Goal: Transaction & Acquisition: Purchase product/service

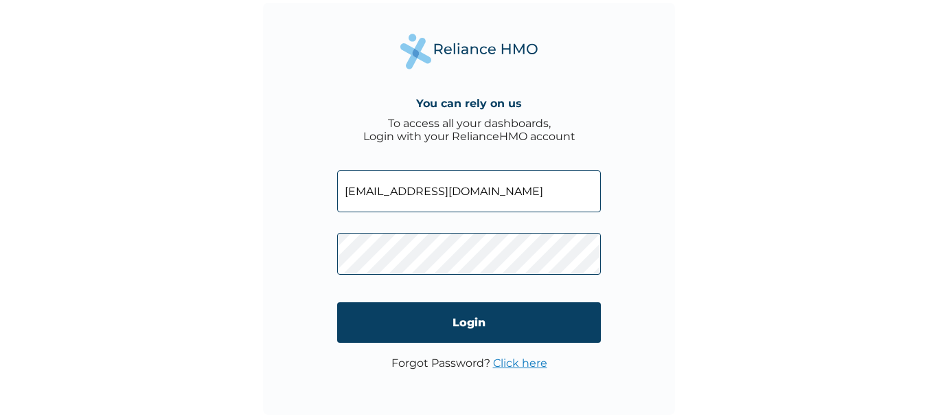
type input "sophieakinremi@gmail.com"
click at [504, 192] on input "sophieakinremi@gmail.com" at bounding box center [469, 191] width 264 height 42
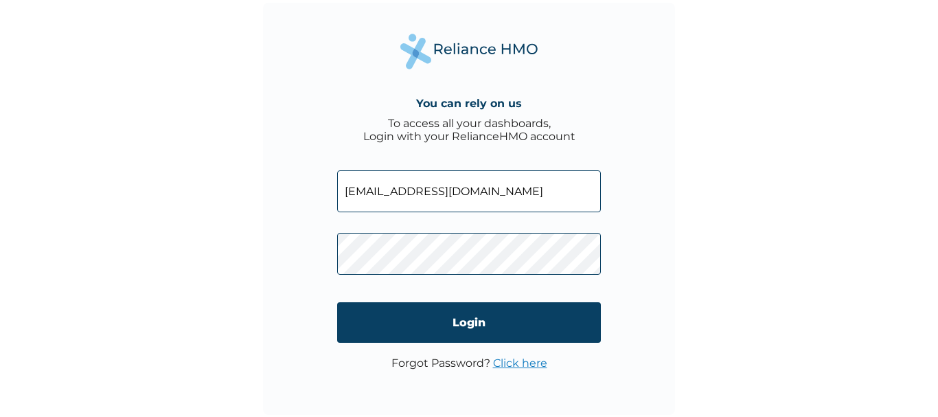
click at [504, 192] on input "sophieakinremi@gmail.com" at bounding box center [469, 191] width 264 height 42
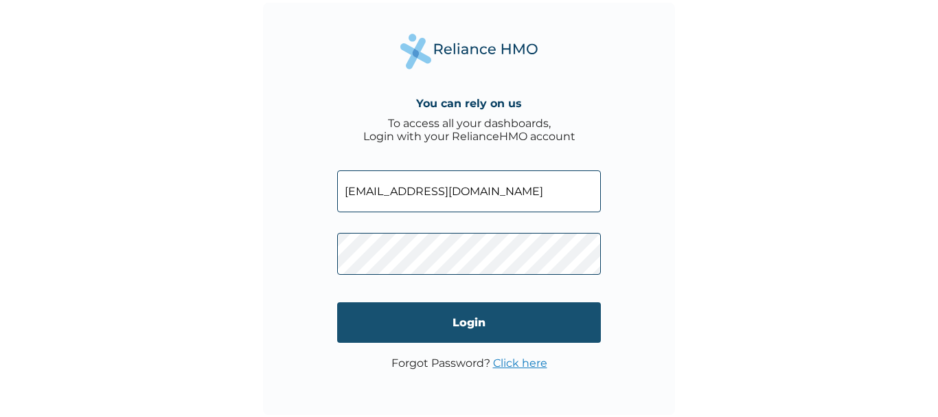
click at [487, 315] on input "Login" at bounding box center [469, 322] width 264 height 41
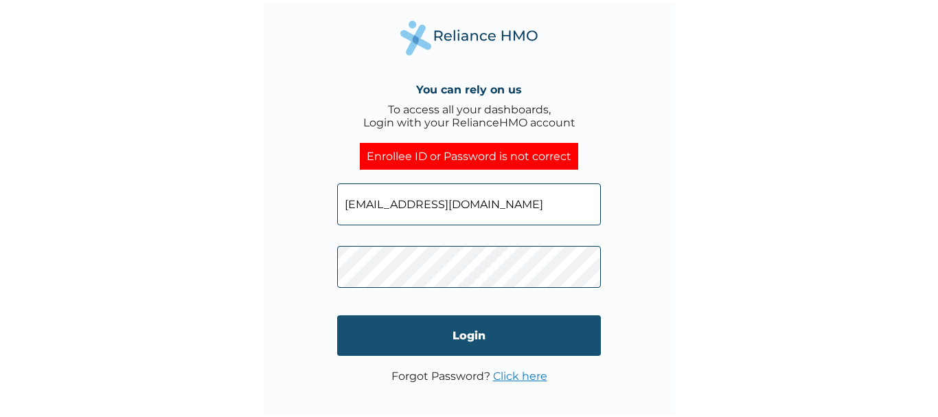
click at [444, 346] on input "Login" at bounding box center [469, 335] width 264 height 41
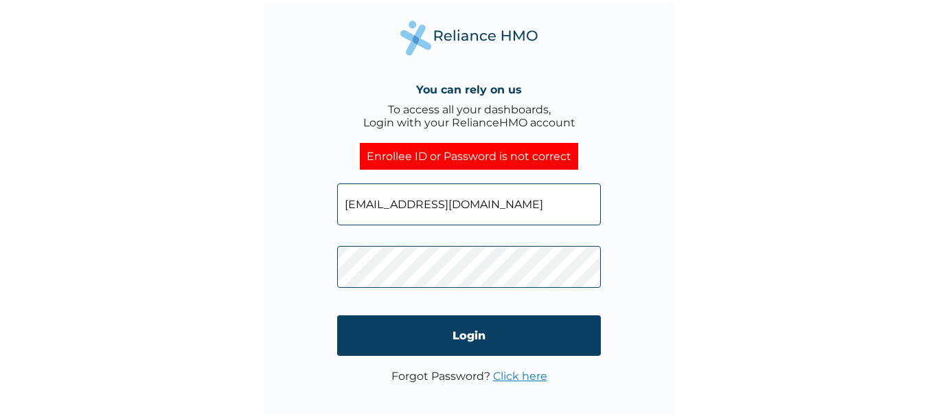
click at [326, 273] on div "You can rely on us To access all your dashboards, Login with your RelianceHMO a…" at bounding box center [469, 209] width 412 height 412
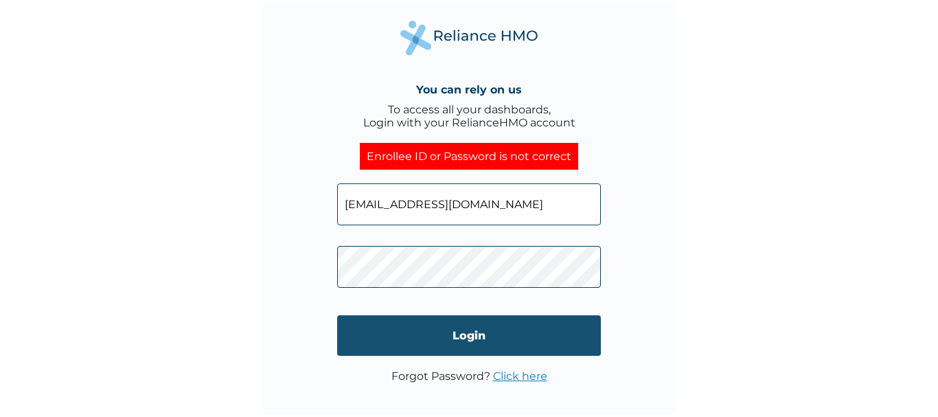
click at [382, 321] on input "Login" at bounding box center [469, 335] width 264 height 41
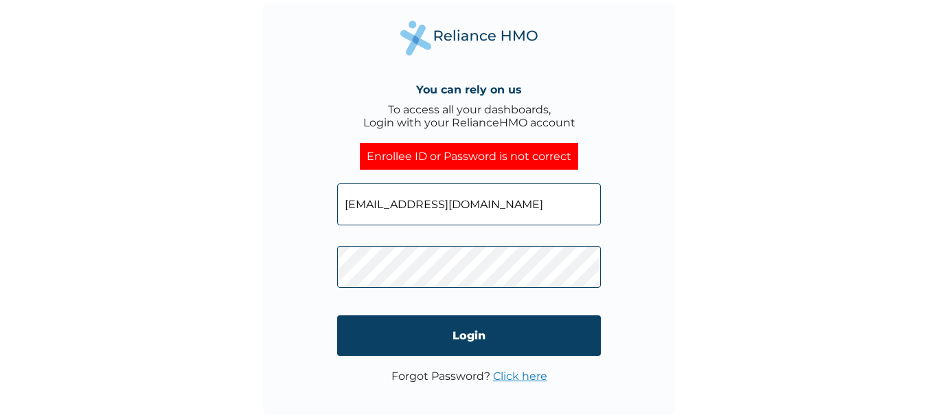
click at [294, 292] on div "You can rely on us To access all your dashboards, Login with your RelianceHMO a…" at bounding box center [469, 209] width 412 height 412
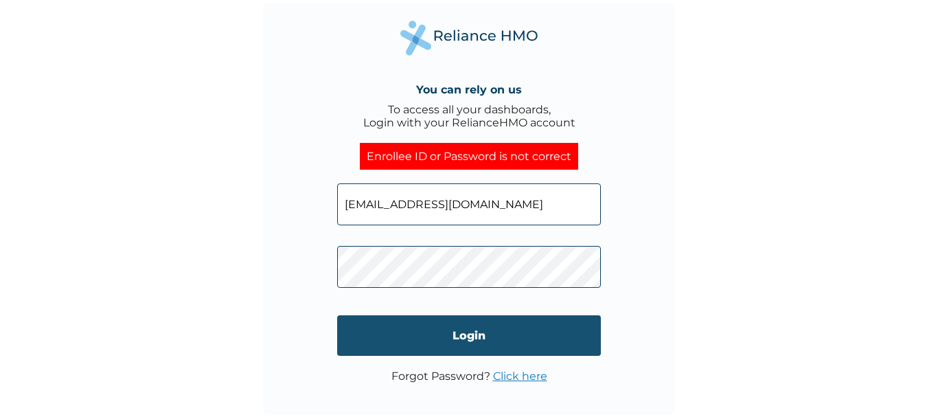
click at [370, 335] on input "Login" at bounding box center [469, 335] width 264 height 41
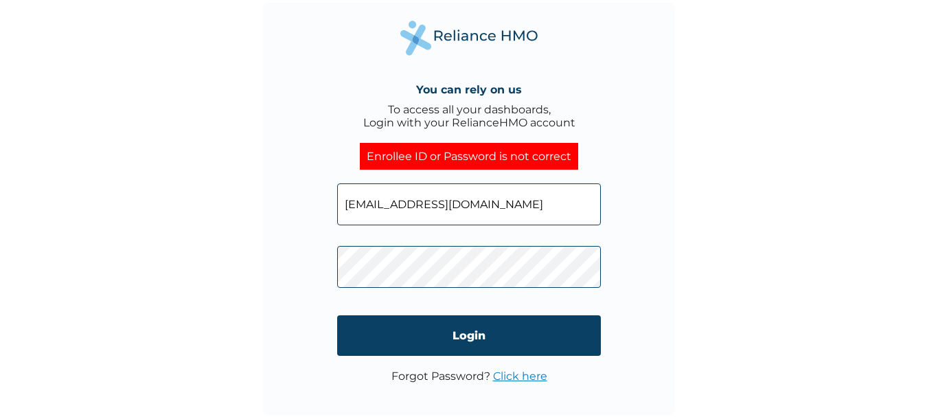
click at [286, 258] on div "You can rely on us To access all your dashboards, Login with your RelianceHMO a…" at bounding box center [469, 209] width 412 height 412
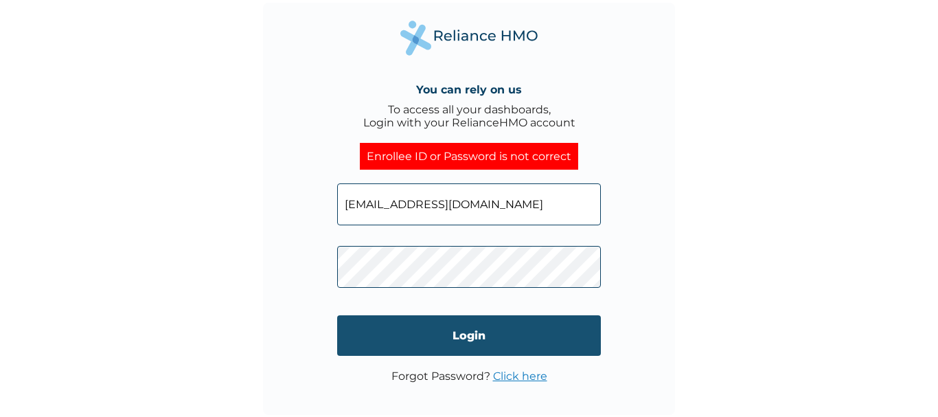
click at [376, 330] on input "Login" at bounding box center [469, 335] width 264 height 41
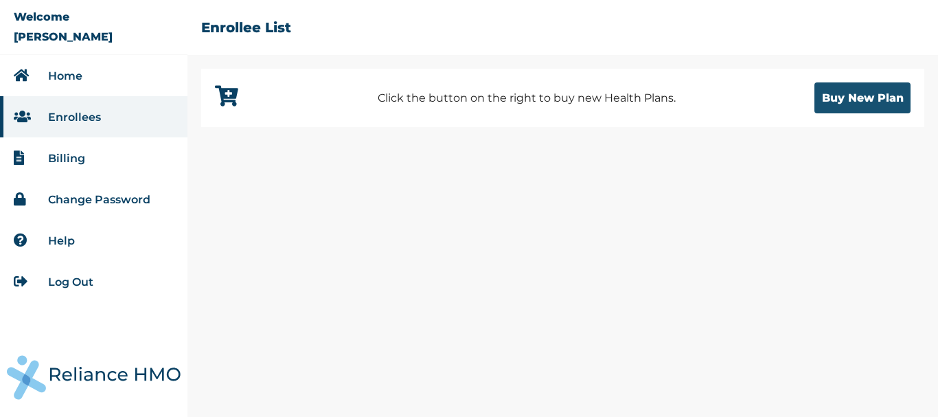
click at [859, 88] on button "Buy New Plan" at bounding box center [863, 97] width 96 height 31
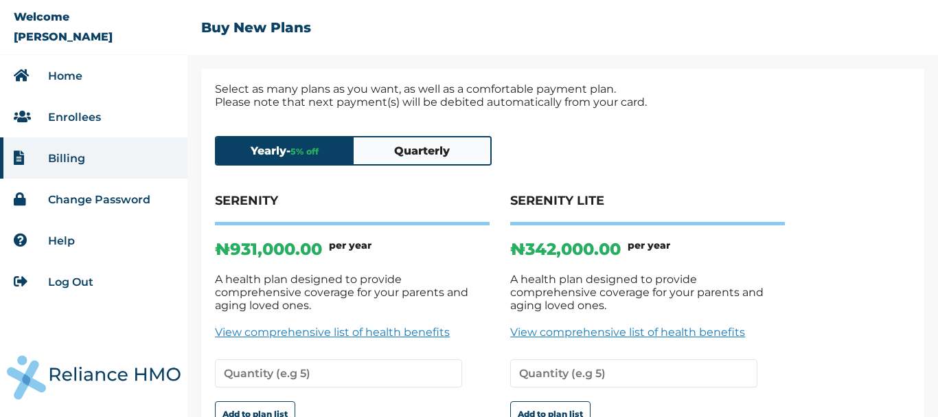
click at [451, 156] on button "Quarterly" at bounding box center [422, 150] width 137 height 27
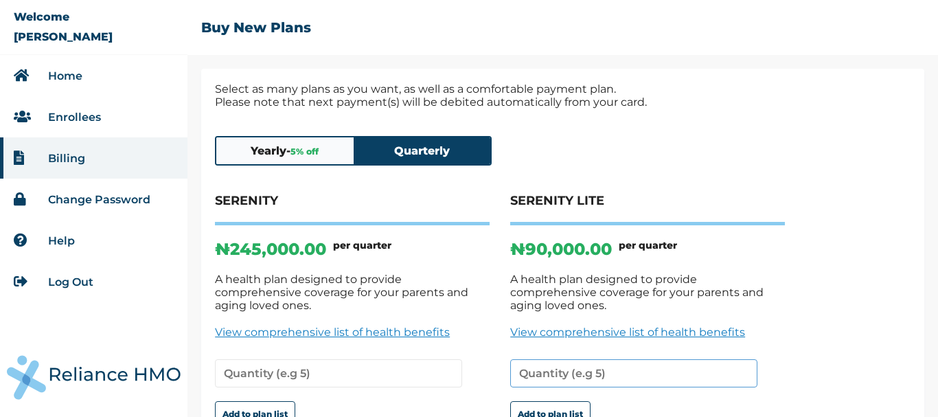
click at [690, 369] on input "number" at bounding box center [633, 373] width 247 height 28
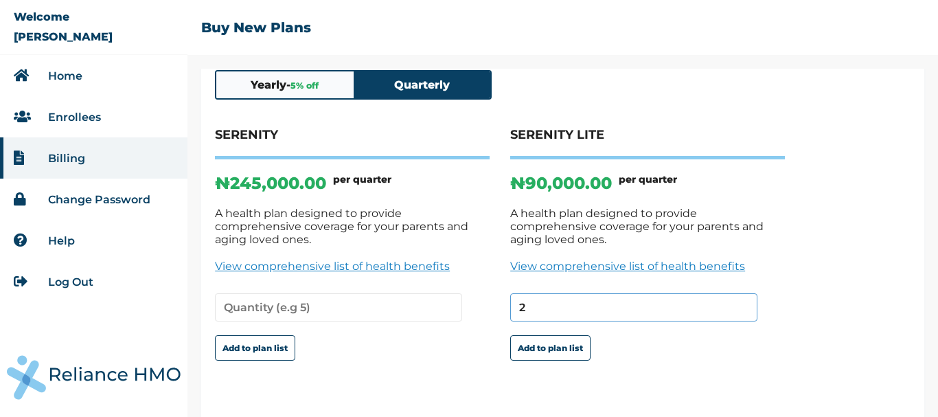
scroll to position [89, 0]
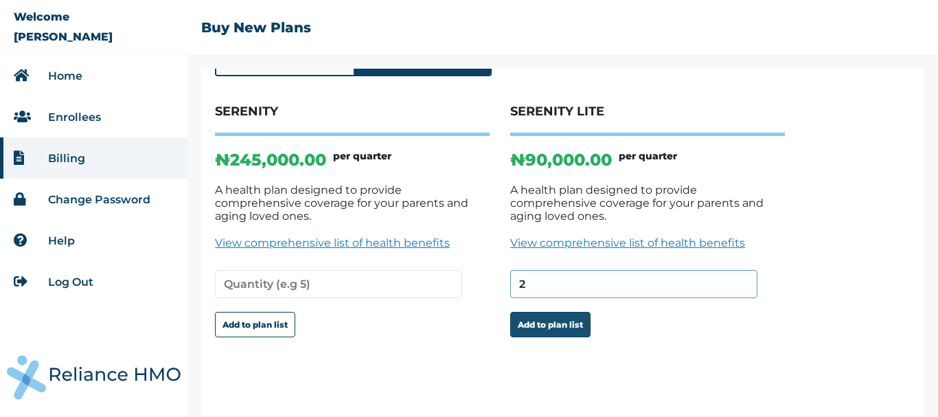
type input "2"
click at [573, 317] on button "Add to plan list" at bounding box center [550, 324] width 80 height 25
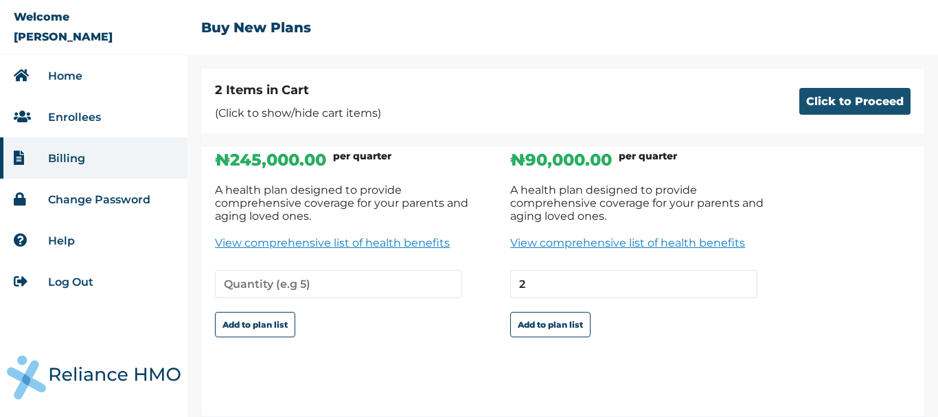
click at [815, 99] on button "Click to Proceed" at bounding box center [855, 101] width 111 height 27
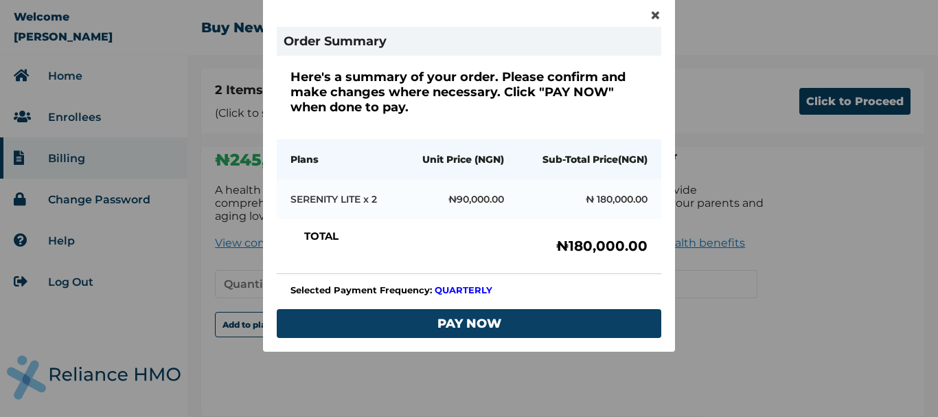
scroll to position [106, 0]
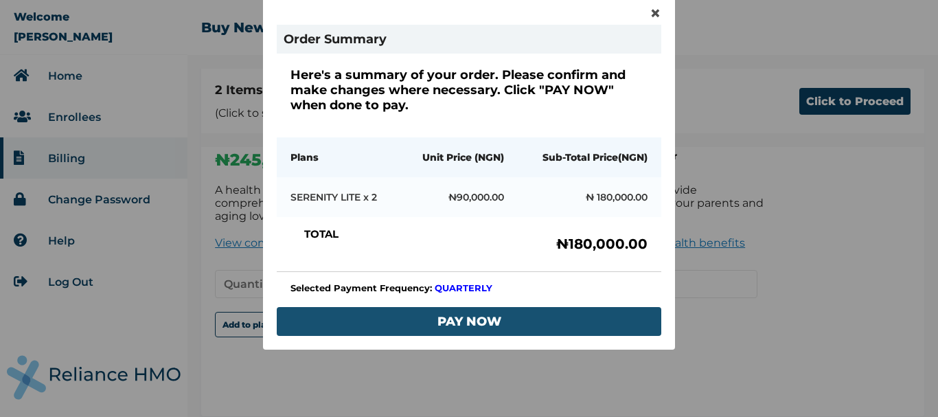
click at [510, 308] on button "PAY NOW" at bounding box center [469, 321] width 385 height 29
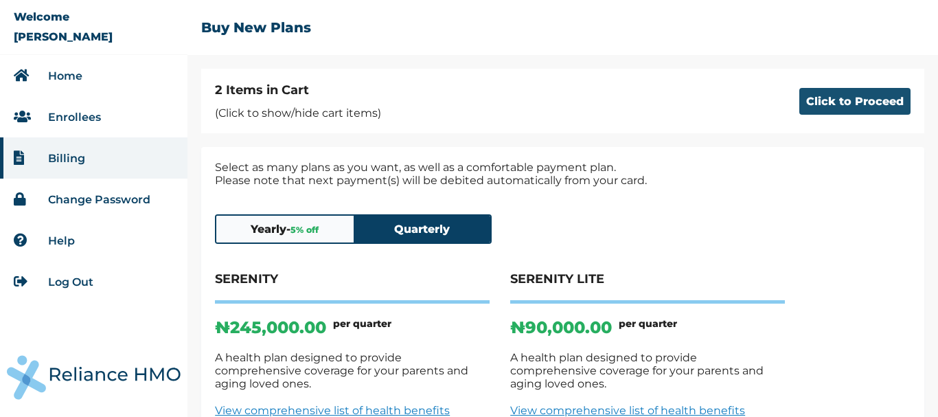
click at [876, 95] on button "Click to Proceed" at bounding box center [855, 101] width 111 height 27
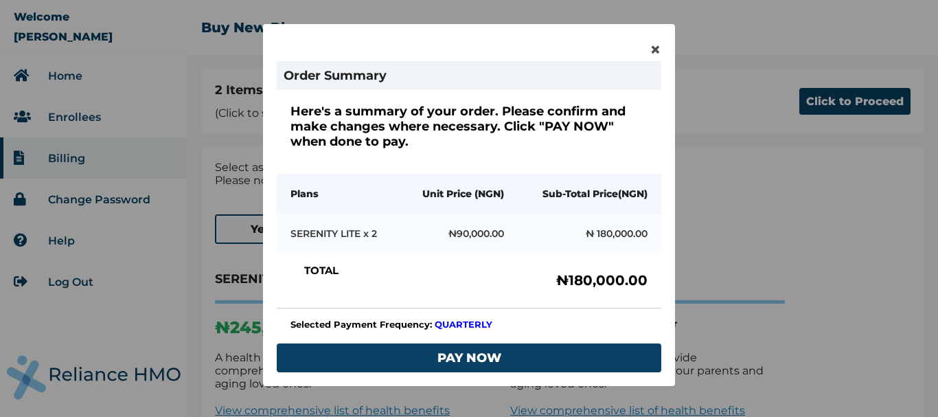
scroll to position [101, 0]
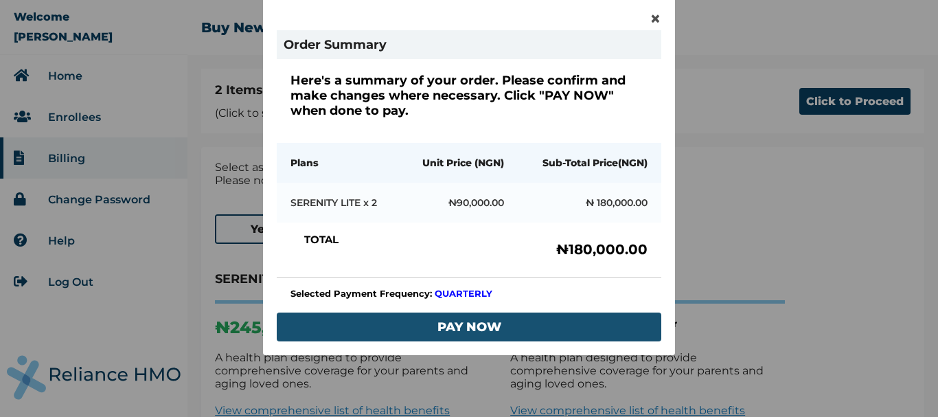
click at [506, 322] on button "PAY NOW" at bounding box center [469, 327] width 385 height 29
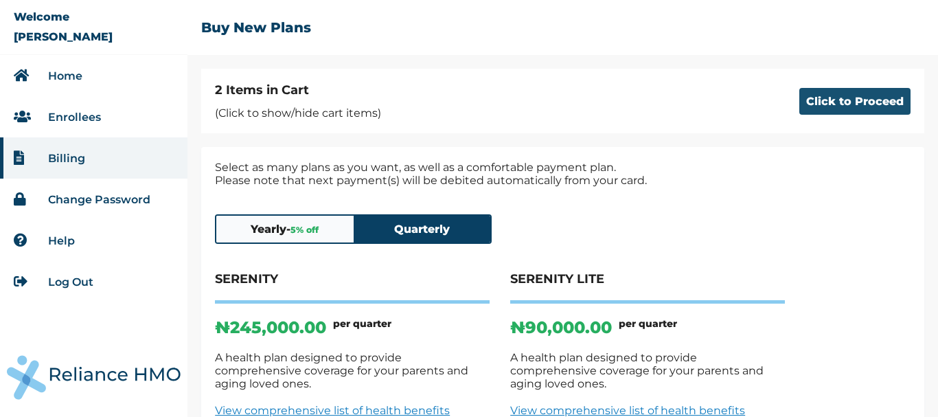
click at [866, 101] on button "Click to Proceed" at bounding box center [855, 101] width 111 height 27
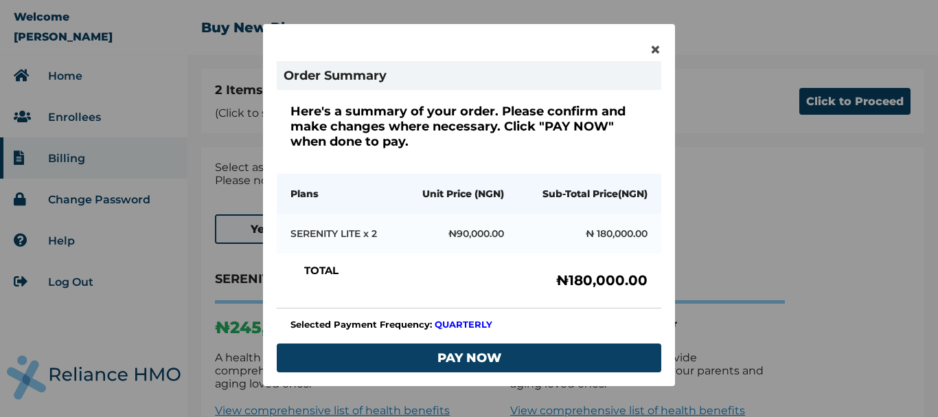
scroll to position [80, 0]
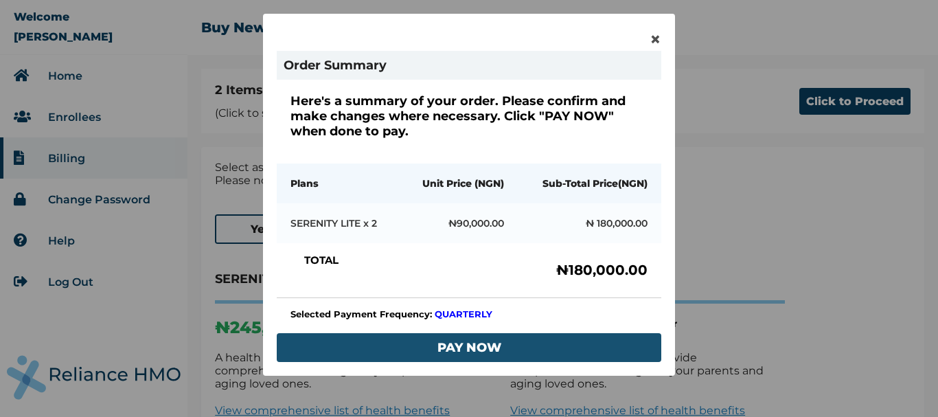
click at [536, 339] on button "PAY NOW" at bounding box center [469, 347] width 385 height 29
